Goal: Task Accomplishment & Management: Complete application form

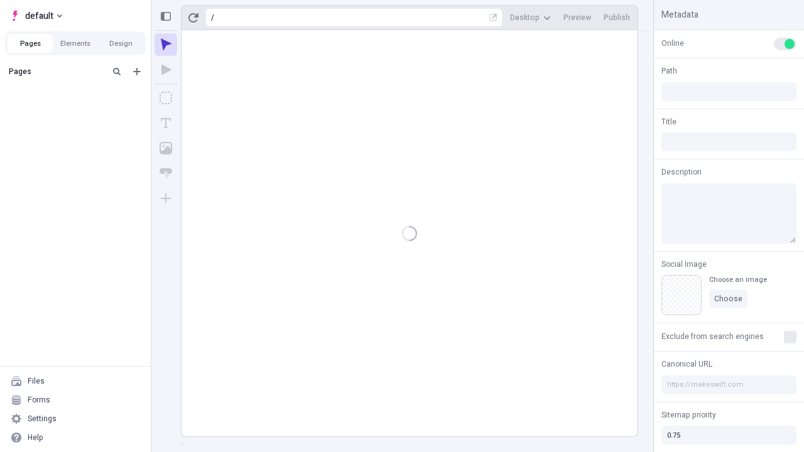
type input "/page"
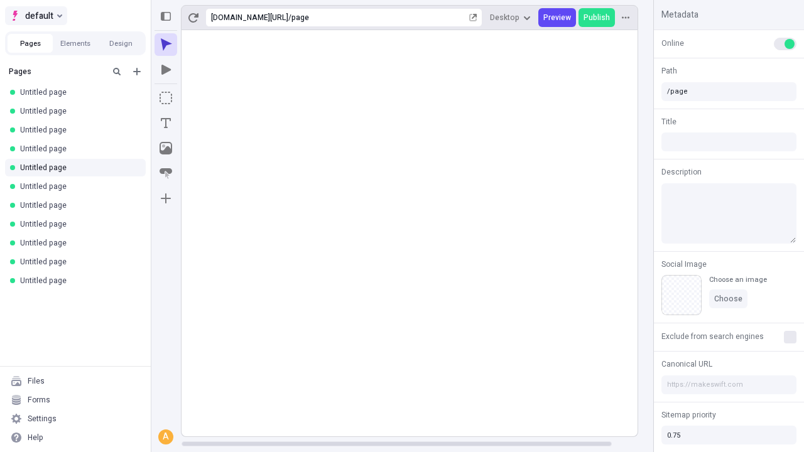
click at [35, 16] on span "default" at bounding box center [39, 15] width 28 height 15
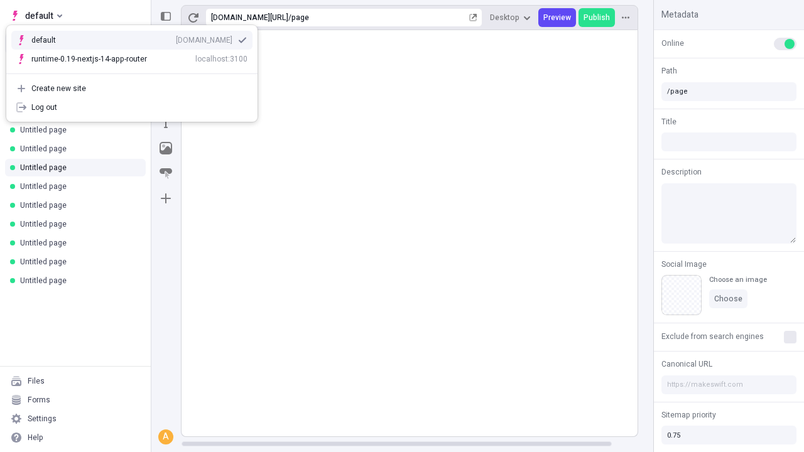
click at [176, 38] on div "qee9k4dy7d.staging.makeswift.site" at bounding box center [204, 40] width 57 height 10
click at [137, 72] on icon "Add new" at bounding box center [137, 72] width 8 height 8
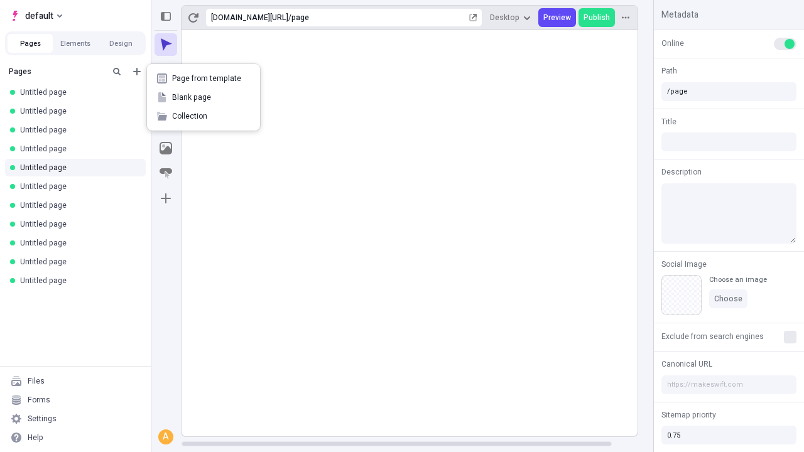
click at [204, 97] on span "Blank page" at bounding box center [211, 97] width 78 height 10
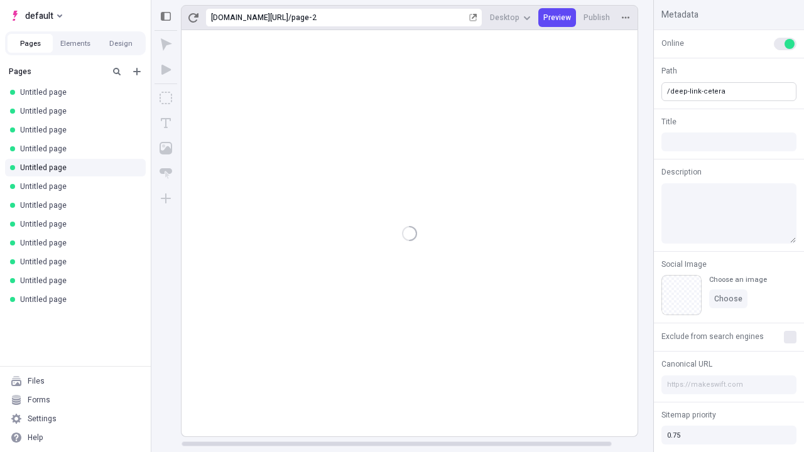
type input "/deep-link-cetera"
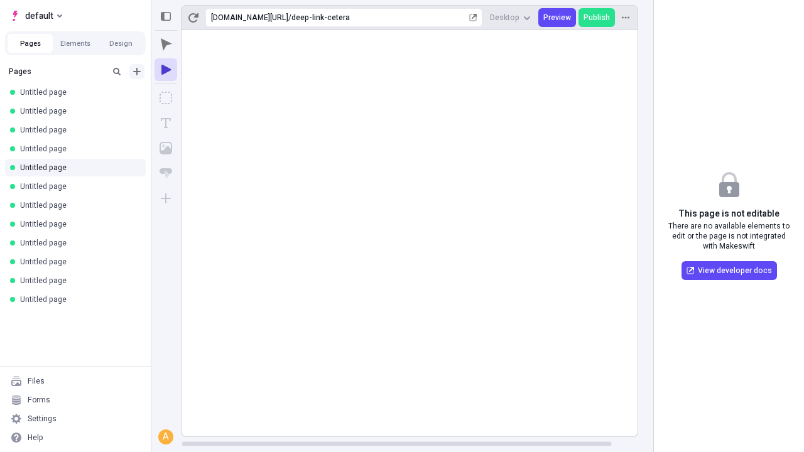
click at [137, 72] on icon "Add new" at bounding box center [137, 72] width 8 height 8
click at [204, 97] on span "Blank page" at bounding box center [211, 97] width 78 height 10
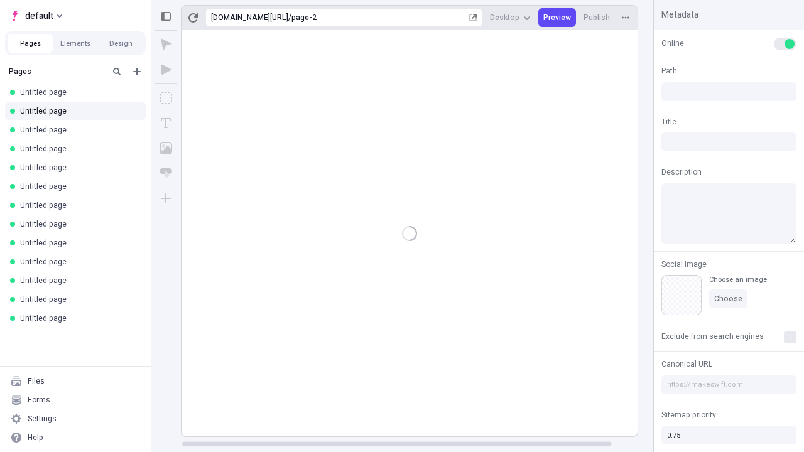
type input "/page-2"
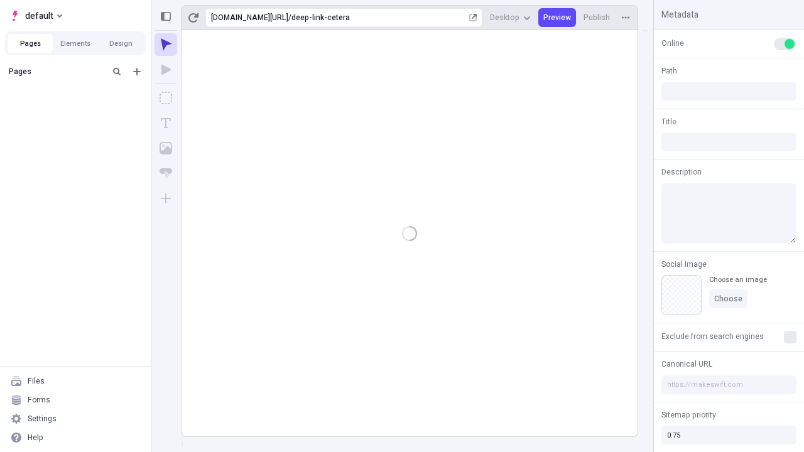
type input "/deep-link-cetera"
